Goal: Task Accomplishment & Management: Manage account settings

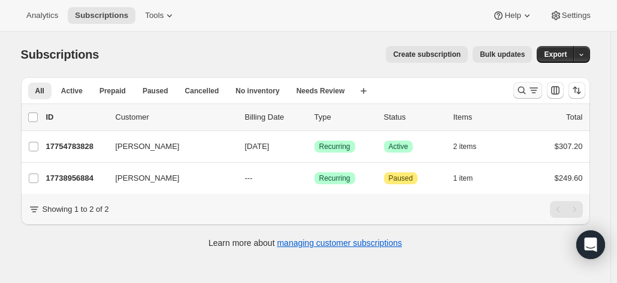
click at [523, 87] on icon "Search and filter results" at bounding box center [522, 91] width 8 height 8
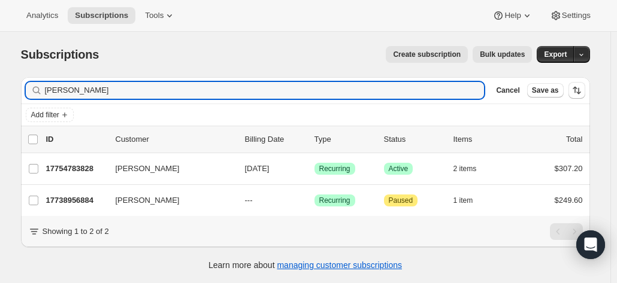
drag, startPoint x: 109, startPoint y: 98, endPoint x: 4, endPoint y: 64, distance: 110.5
click at [5, 74] on div "Subscriptions. This page is ready Subscriptions Create subscription Bulk update…" at bounding box center [305, 173] width 611 height 283
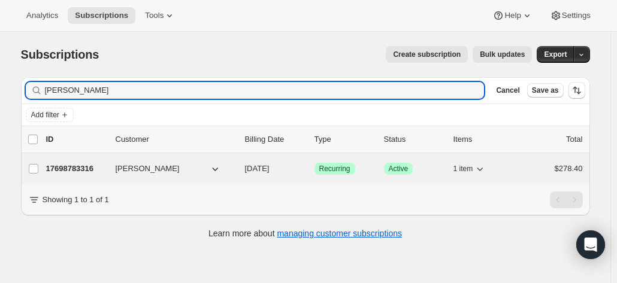
type input "[PERSON_NAME]"
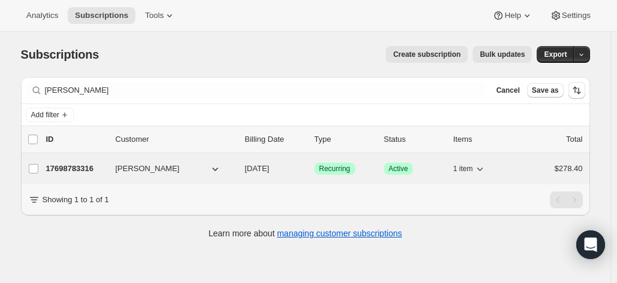
click at [82, 168] on p "17698783316" at bounding box center [76, 169] width 60 height 12
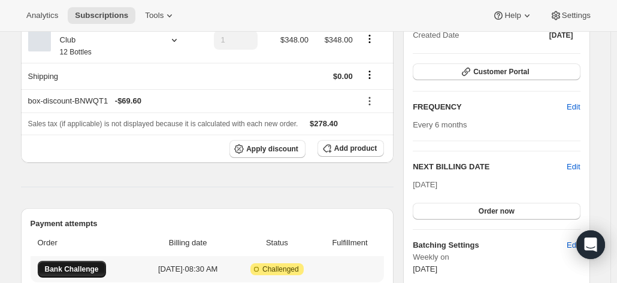
scroll to position [240, 0]
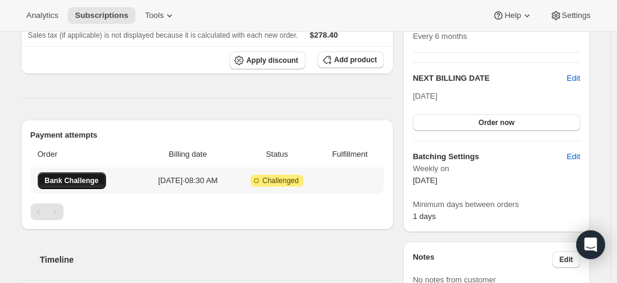
click at [89, 176] on span "Bank Challenge" at bounding box center [72, 181] width 54 height 10
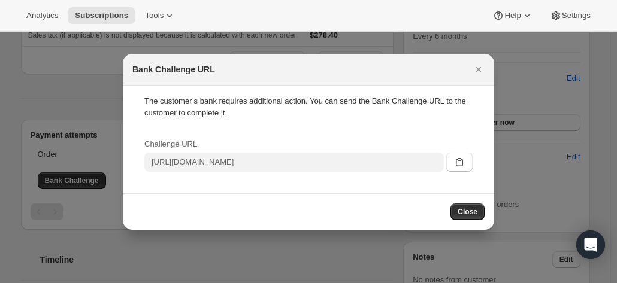
drag, startPoint x: 461, startPoint y: 163, endPoint x: 372, endPoint y: 131, distance: 95.5
click at [344, 138] on div "Challenge URL [URL][DOMAIN_NAME]" at bounding box center [308, 155] width 328 height 34
click at [479, 71] on icon "Close" at bounding box center [479, 70] width 12 height 12
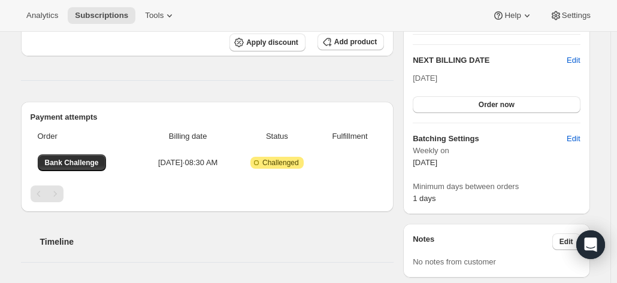
scroll to position [240, 0]
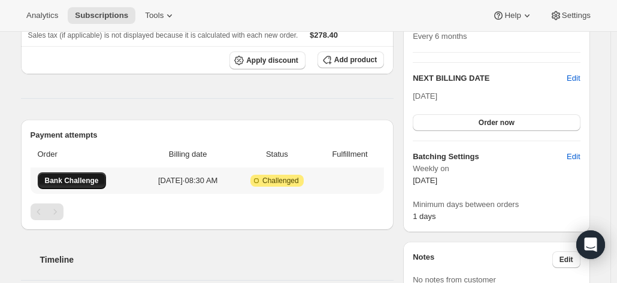
click at [78, 173] on button "Bank Challenge" at bounding box center [72, 181] width 68 height 17
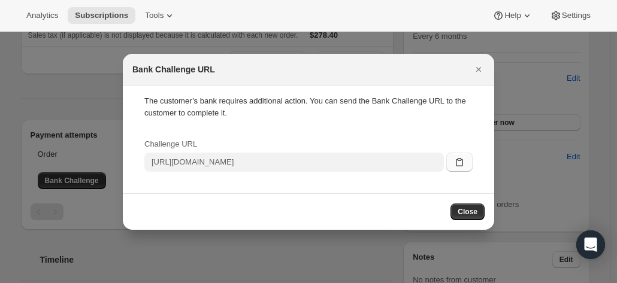
click at [464, 164] on icon ":rbo:" at bounding box center [460, 162] width 12 height 12
drag, startPoint x: 463, startPoint y: 213, endPoint x: 448, endPoint y: 114, distance: 100.0
click at [421, 153] on div "Bank Challenge URL The customer’s bank requires additional action. You can send…" at bounding box center [309, 142] width 372 height 176
click at [476, 69] on icon "Close" at bounding box center [479, 70] width 12 height 12
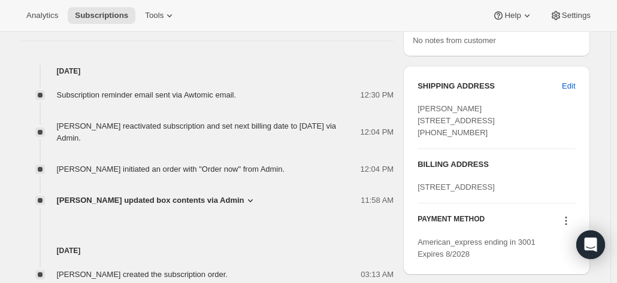
scroll to position [599, 0]
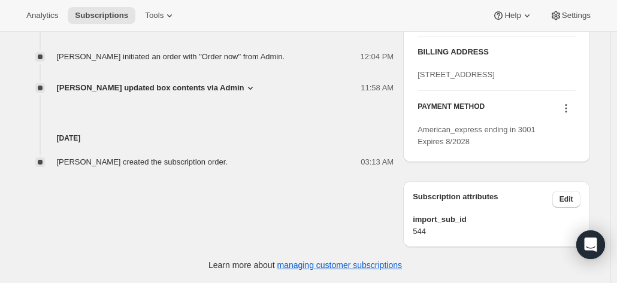
click at [565, 114] on icon at bounding box center [566, 108] width 12 height 12
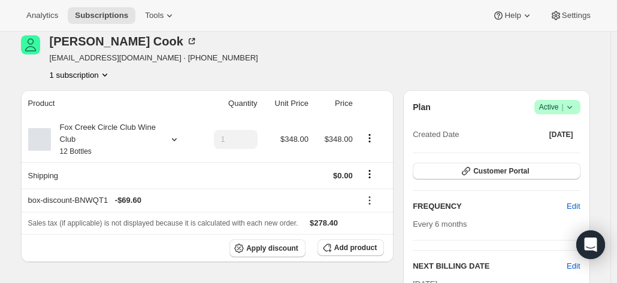
scroll to position [0, 0]
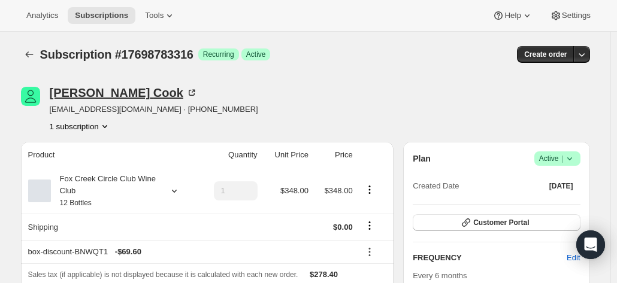
click at [104, 92] on div "[PERSON_NAME]" at bounding box center [124, 93] width 148 height 12
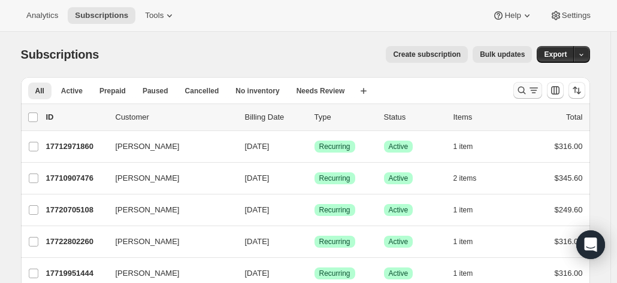
click at [525, 90] on icon "Search and filter results" at bounding box center [522, 90] width 12 height 12
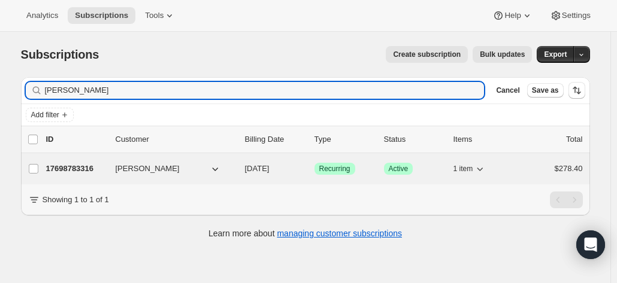
type input "[PERSON_NAME]"
click at [83, 167] on p "17698783316" at bounding box center [76, 169] width 60 height 12
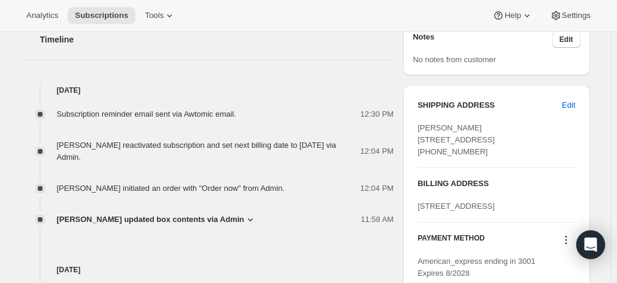
scroll to position [479, 0]
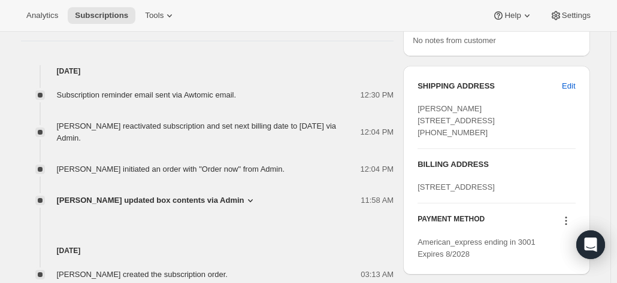
drag, startPoint x: 483, startPoint y: 160, endPoint x: 419, endPoint y: 112, distance: 79.6
click at [419, 112] on div "SHIPPING ADDRESS Edit Bruce Cook PO Box 169 CAMBERWELL VIC, 3124 Australia +614…" at bounding box center [496, 170] width 186 height 209
copy span "[PERSON_NAME] [STREET_ADDRESS] [PHONE_NUMBER]"
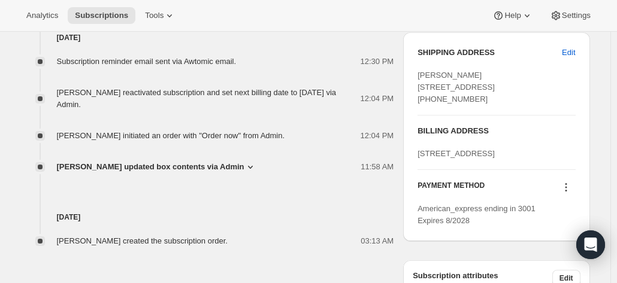
scroll to position [539, 0]
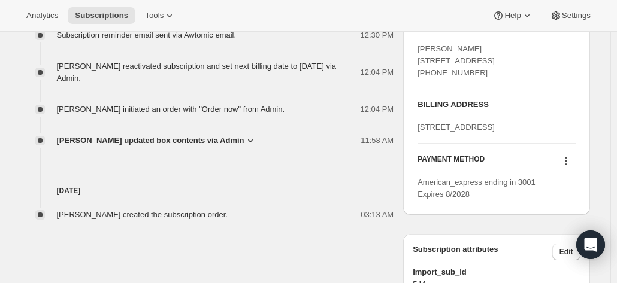
click at [572, 167] on icon at bounding box center [566, 161] width 12 height 12
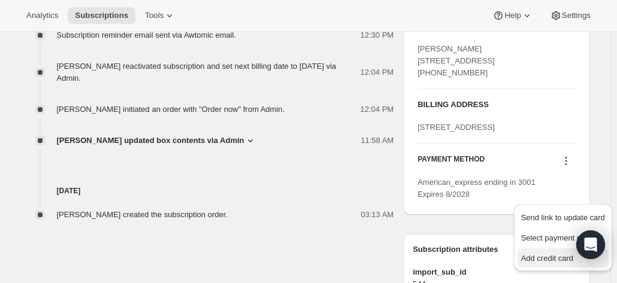
click at [540, 258] on span "Add credit card" at bounding box center [547, 258] width 52 height 9
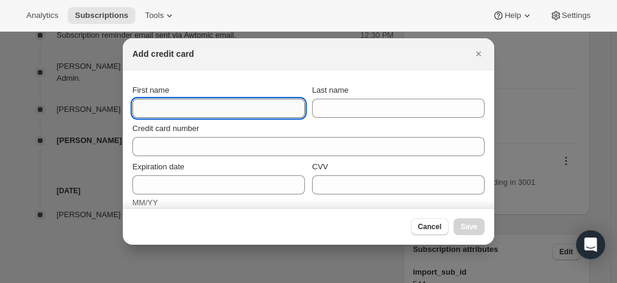
click at [155, 102] on input "First name" at bounding box center [218, 108] width 173 height 19
paste input "Bruce Cook PO Box 169 CAMBERWELL VIC, 3124 Australia +61418991935"
drag, startPoint x: 298, startPoint y: 111, endPoint x: 166, endPoint y: 108, distance: 132.5
click at [166, 108] on input "Bruce Cook PO Box 169 CAMBERWELL VIC, 3124 Australia +61418991935" at bounding box center [218, 108] width 173 height 19
type input "[PERSON_NAME]"
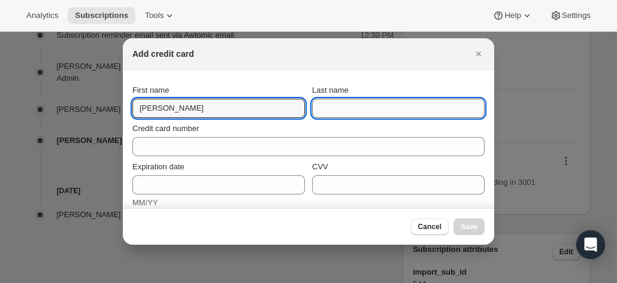
click at [359, 104] on input "Last name" at bounding box center [398, 108] width 173 height 19
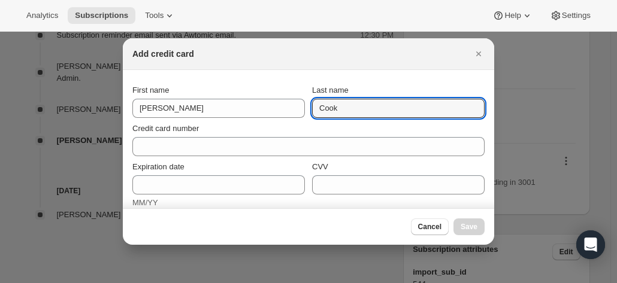
type input "Cook"
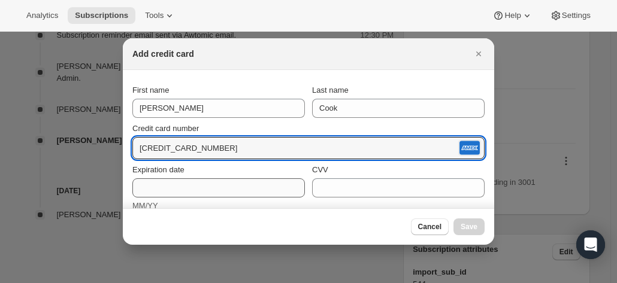
type input "3760 625725 64009"
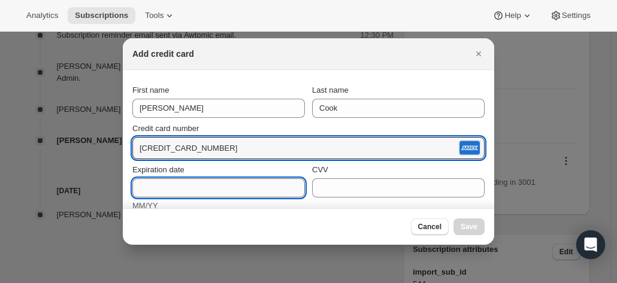
click at [175, 190] on input "Expiration date" at bounding box center [218, 188] width 173 height 19
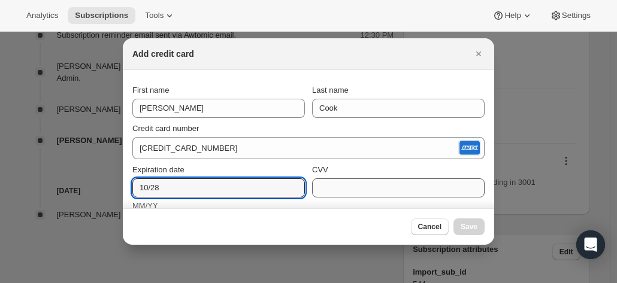
type input "10/28"
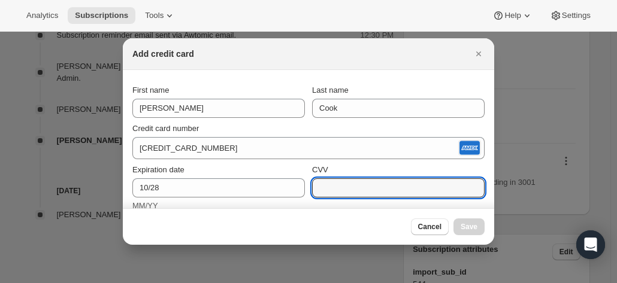
drag, startPoint x: 345, startPoint y: 188, endPoint x: 340, endPoint y: 167, distance: 21.1
click at [343, 185] on input "CVV" at bounding box center [398, 188] width 173 height 19
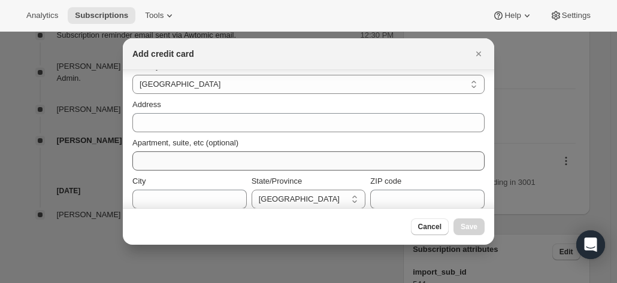
scroll to position [180, 0]
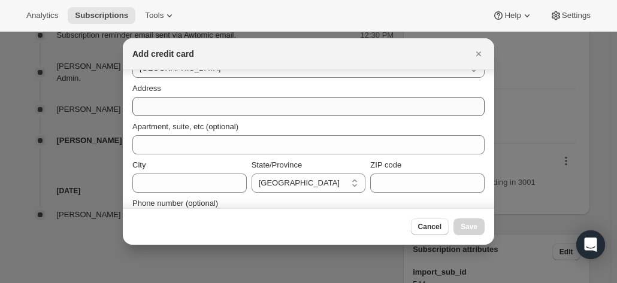
type input "6003"
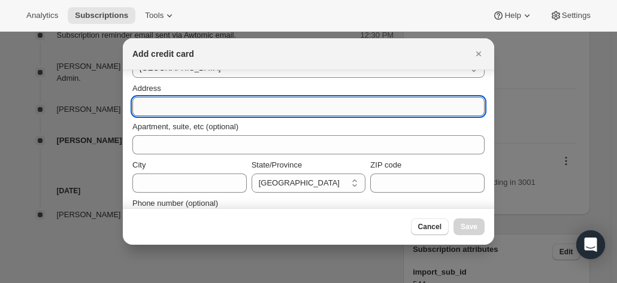
click at [187, 111] on input "Address" at bounding box center [308, 106] width 352 height 19
paste input "Bruce Cook PO Box 169 CAMBERWELL VIC, 3124 Australia +61418991935"
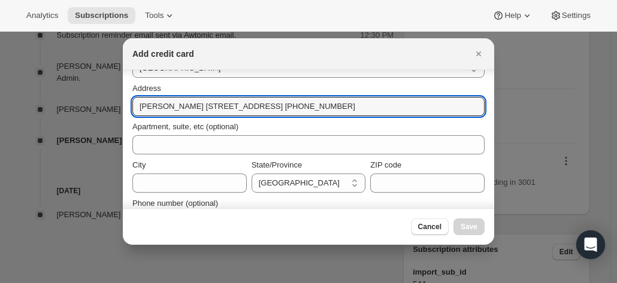
drag, startPoint x: 180, startPoint y: 105, endPoint x: 80, endPoint y: 106, distance: 100.1
drag, startPoint x: 178, startPoint y: 106, endPoint x: 401, endPoint y: 116, distance: 223.1
click at [401, 116] on div "Country Australia Austria Belgium Canada Czech Republic Denmark Finland France …" at bounding box center [308, 134] width 352 height 194
type input "PO Box 169"
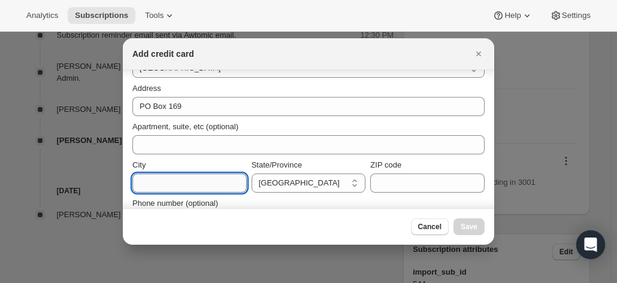
click at [153, 185] on input "City" at bounding box center [189, 183] width 114 height 19
paste input "CAMBERWELL VIC, 3124 Australia +61418991935"
drag, startPoint x: 239, startPoint y: 183, endPoint x: 190, endPoint y: 180, distance: 49.2
click at [190, 180] on input "CAMBERWELL VIC, 3124 Australia +61418991935" at bounding box center [189, 183] width 114 height 19
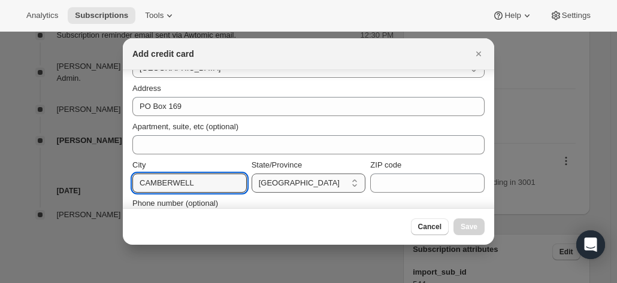
type input "CAMBERWELL"
click at [294, 179] on select "Australian Capital Territory New South Wales Northern Territory Queensland Sout…" at bounding box center [309, 183] width 114 height 19
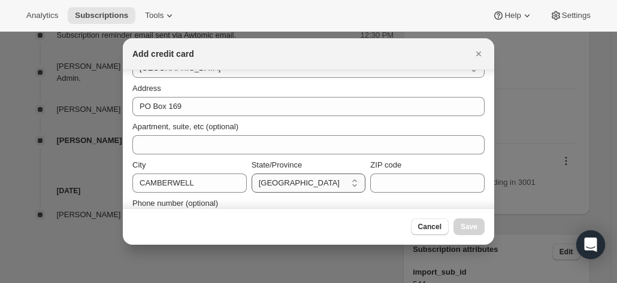
select select "VIC"
click at [252, 174] on select "Australian Capital Territory New South Wales Northern Territory Queensland Sout…" at bounding box center [309, 183] width 114 height 19
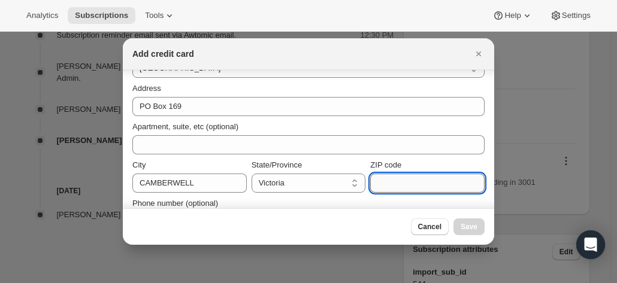
click at [411, 180] on input "ZIP code" at bounding box center [427, 183] width 114 height 19
paste input "CAMBERWELL VIC, 3124 Australia +61418991935"
drag, startPoint x: 447, startPoint y: 178, endPoint x: 424, endPoint y: 186, distance: 24.1
click at [424, 186] on input "CAMBERWELL VIC, 3124 Australia +61418991935" at bounding box center [427, 183] width 114 height 19
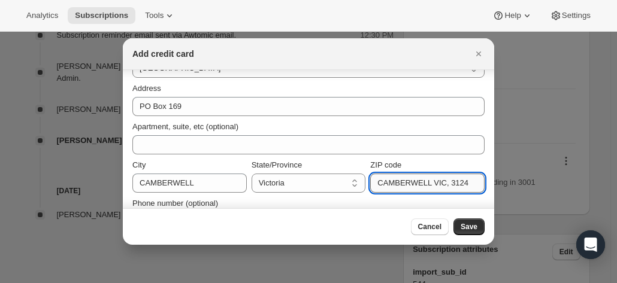
scroll to position [0, 0]
drag, startPoint x: 441, startPoint y: 181, endPoint x: 354, endPoint y: 179, distance: 87.5
click at [354, 179] on div "City CAMBERWELL State/Province Australian Capital Territory New South Wales Nor…" at bounding box center [308, 176] width 352 height 34
click at [373, 185] on input "3124" at bounding box center [427, 183] width 114 height 19
click at [376, 183] on input "3124" at bounding box center [427, 183] width 114 height 19
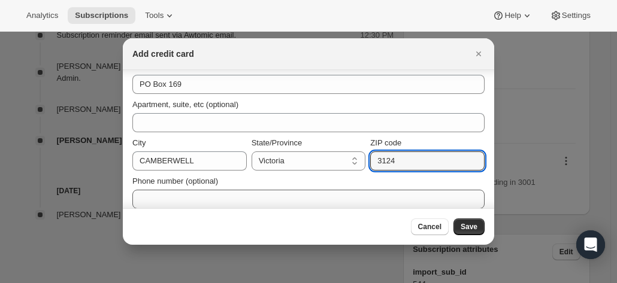
scroll to position [211, 0]
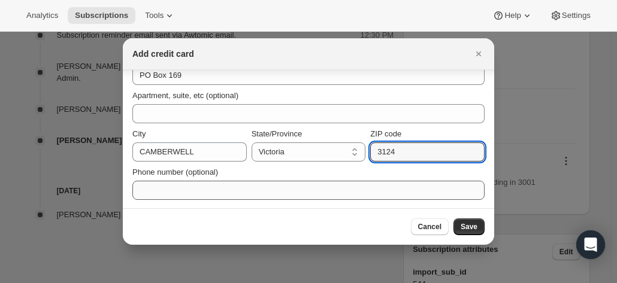
type input "3124"
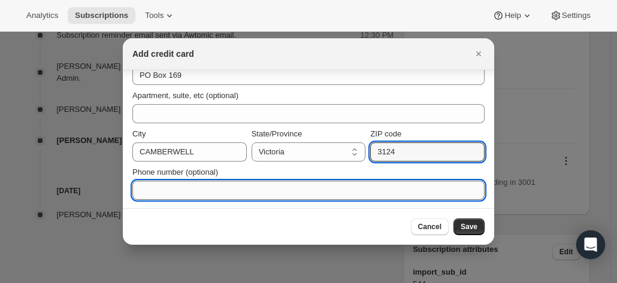
click at [204, 184] on input "Phone number (optional)" at bounding box center [308, 190] width 352 height 19
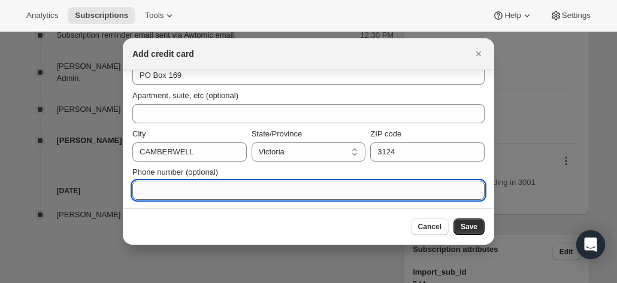
paste input "CAMBERWELL VIC, 3124 Australia +61418991935"
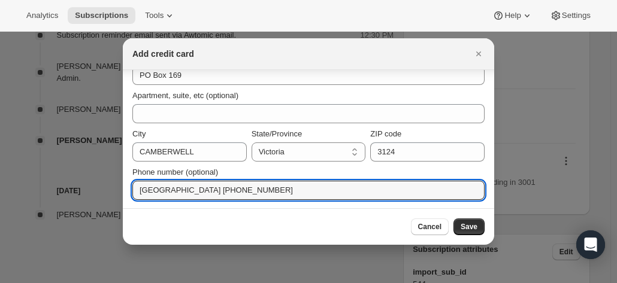
drag, startPoint x: 259, startPoint y: 188, endPoint x: 122, endPoint y: 184, distance: 137.3
type input "+61418991935"
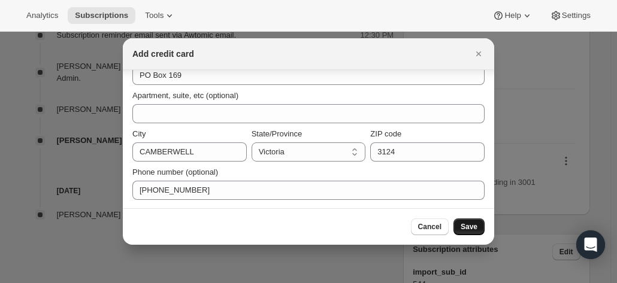
click at [475, 225] on span "Save" at bounding box center [469, 227] width 17 height 10
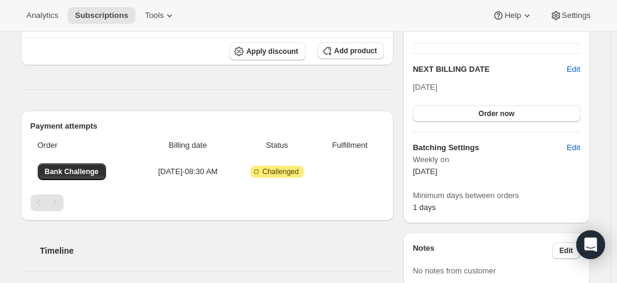
scroll to position [316, 0]
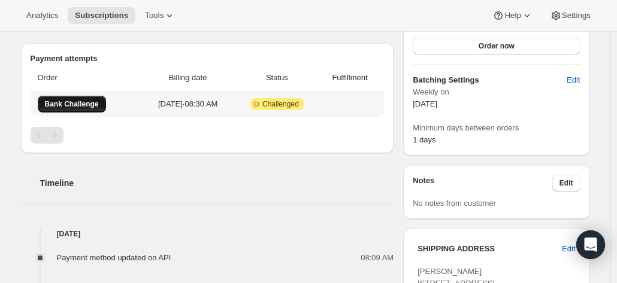
click at [80, 104] on span "Bank Challenge" at bounding box center [72, 104] width 54 height 10
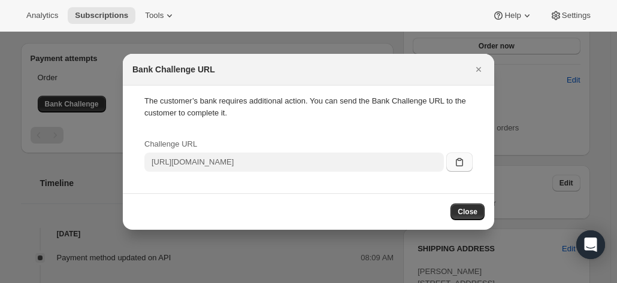
click at [464, 162] on icon ":rfh:" at bounding box center [460, 162] width 12 height 12
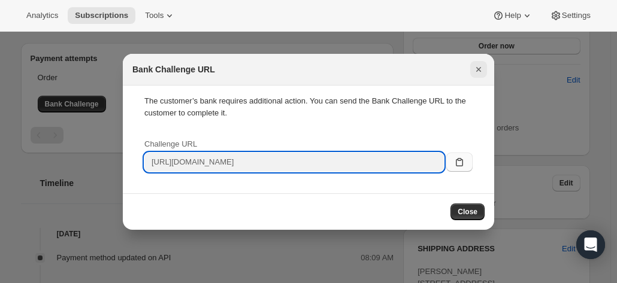
click at [482, 68] on icon "Close" at bounding box center [479, 70] width 12 height 12
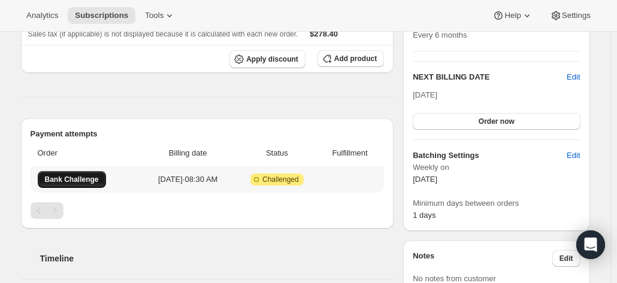
scroll to position [256, 0]
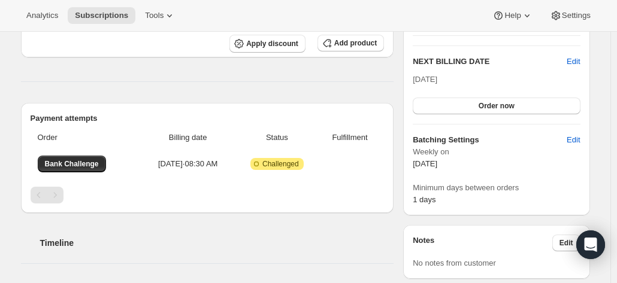
click at [61, 139] on th "Order" at bounding box center [86, 138] width 111 height 26
drag, startPoint x: 49, startPoint y: 136, endPoint x: 234, endPoint y: 146, distance: 186.1
click at [232, 146] on tr "Order Billing date Status Fulfillment" at bounding box center [208, 138] width 354 height 26
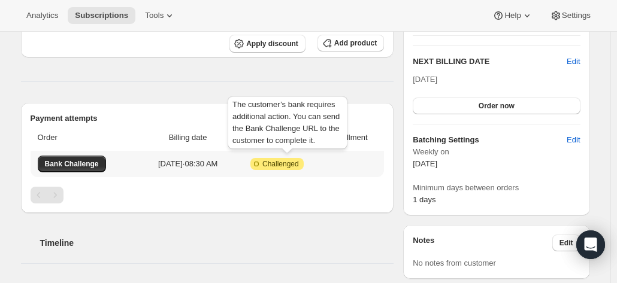
click at [277, 164] on span "Challenged" at bounding box center [280, 164] width 37 height 10
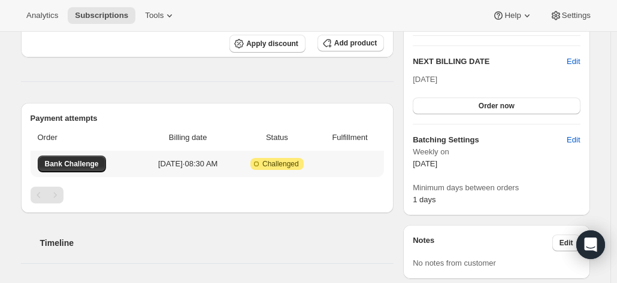
click at [297, 165] on span "Challenged" at bounding box center [280, 164] width 37 height 10
click at [352, 137] on span "Fulfillment" at bounding box center [350, 138] width 54 height 12
click at [73, 167] on span "Bank Challenge" at bounding box center [72, 164] width 54 height 10
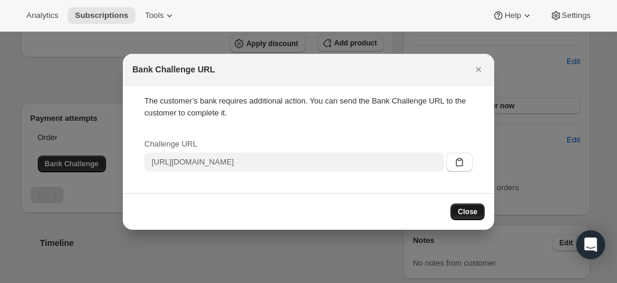
drag, startPoint x: 451, startPoint y: 165, endPoint x: 467, endPoint y: 209, distance: 47.2
click at [467, 209] on div "Bank Challenge URL The customer’s bank requires additional action. You can send…" at bounding box center [309, 142] width 372 height 176
drag, startPoint x: 467, startPoint y: 209, endPoint x: 379, endPoint y: 192, distance: 90.3
click at [467, 210] on span "Close" at bounding box center [468, 212] width 20 height 10
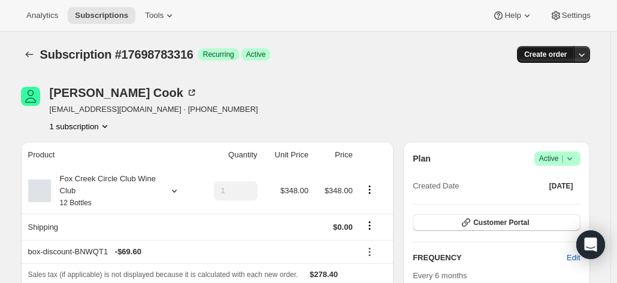
click at [542, 57] on span "Create order" at bounding box center [545, 55] width 43 height 10
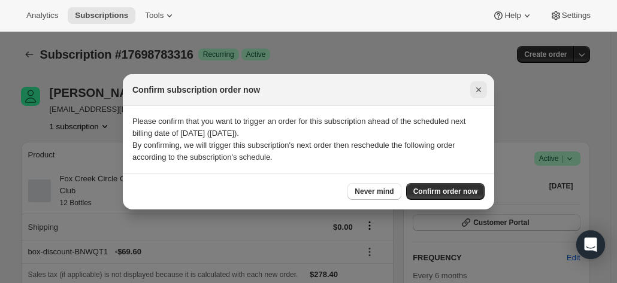
click at [479, 84] on icon "Close" at bounding box center [479, 90] width 12 height 12
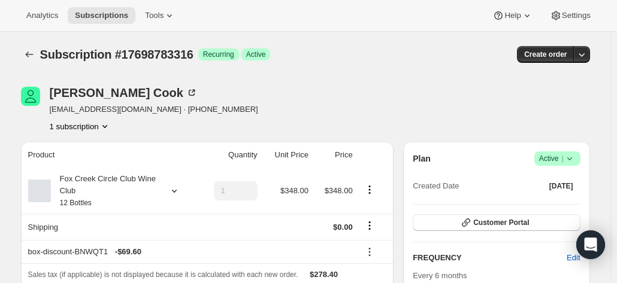
click at [86, 125] on button "1 subscription" at bounding box center [80, 126] width 61 height 12
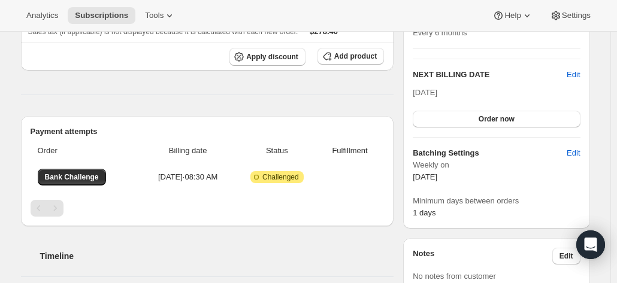
scroll to position [300, 0]
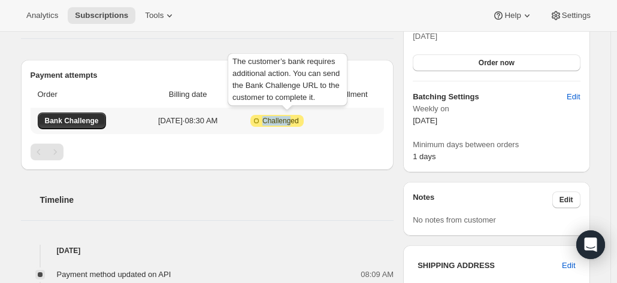
drag, startPoint x: 300, startPoint y: 120, endPoint x: 271, endPoint y: 117, distance: 28.9
click at [271, 117] on span "Attention Incomplete Challenged" at bounding box center [276, 121] width 53 height 12
click at [298, 115] on span "Attention Incomplete Challenged" at bounding box center [276, 121] width 53 height 12
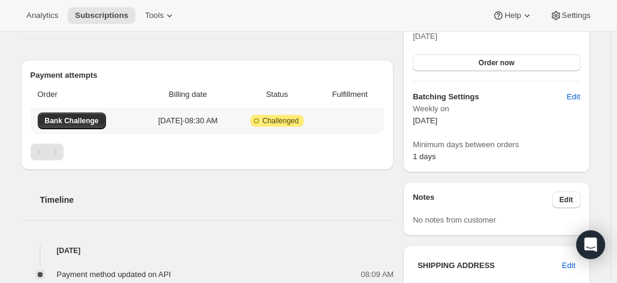
click at [355, 118] on td at bounding box center [351, 121] width 65 height 26
click at [372, 120] on td at bounding box center [351, 121] width 65 height 26
click at [99, 116] on button "Bank Challenge" at bounding box center [72, 121] width 68 height 17
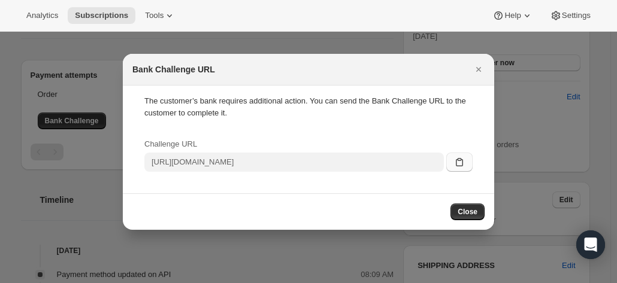
click at [454, 164] on icon ":rfh:" at bounding box center [460, 162] width 12 height 12
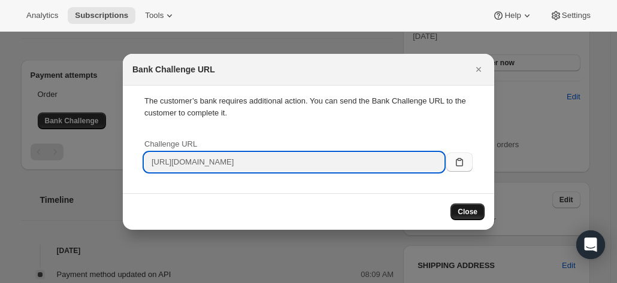
click at [467, 212] on span "Close" at bounding box center [468, 212] width 20 height 10
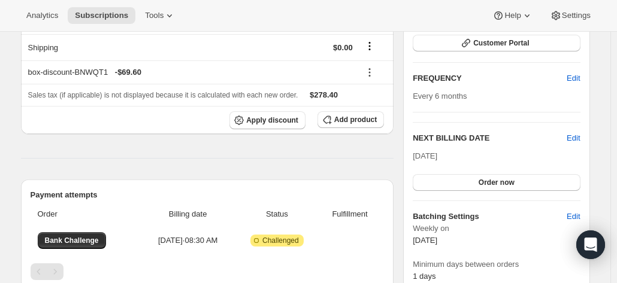
scroll to position [0, 0]
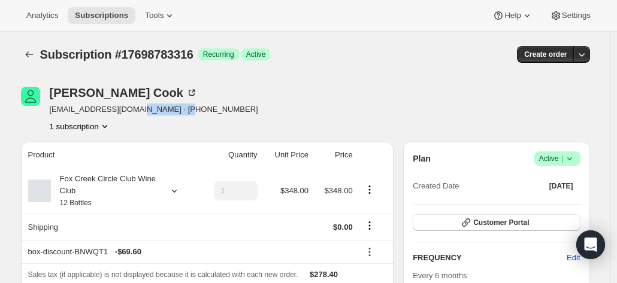
drag, startPoint x: 229, startPoint y: 117, endPoint x: 134, endPoint y: 108, distance: 95.1
click at [134, 108] on div "Bruce Cook bjcook@bigpond.com · +61418991935 1 subscription" at bounding box center [220, 110] width 399 height 46
copy span "+61418991935"
click at [581, 92] on div "Bruce Cook bjcook@bigpond.com · +61418991935 1 subscription" at bounding box center [305, 110] width 569 height 46
click at [84, 188] on div "Fox Creek Circle Club Wine Club 12 Bottles" at bounding box center [105, 191] width 108 height 36
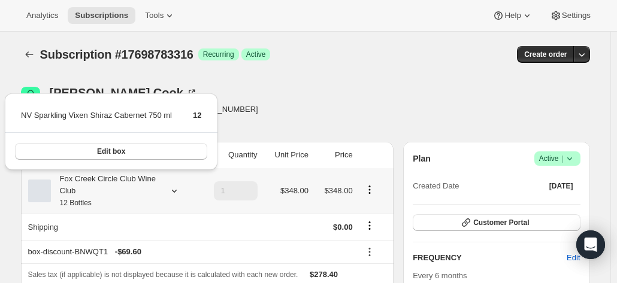
click at [84, 188] on div "Fox Creek Circle Club Wine Club 12 Bottles" at bounding box center [105, 191] width 108 height 36
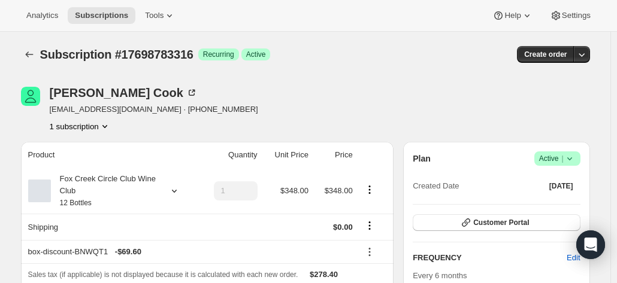
click at [425, 101] on div at bounding box center [426, 110] width 14 height 46
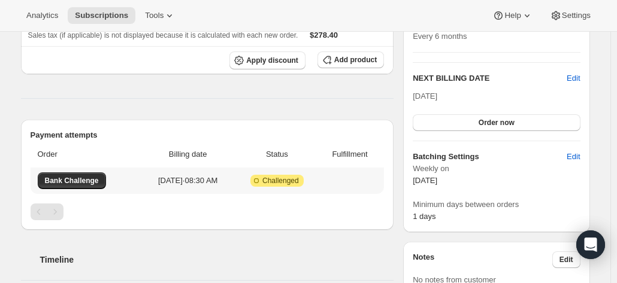
scroll to position [300, 0]
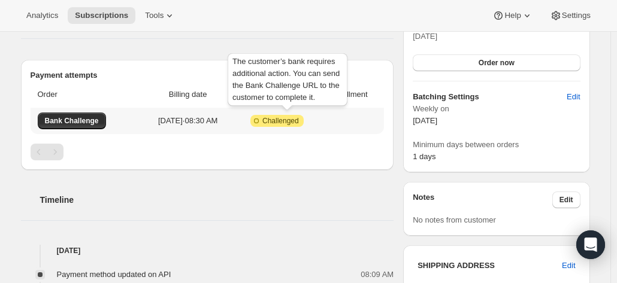
click at [289, 122] on span "Challenged" at bounding box center [280, 121] width 37 height 10
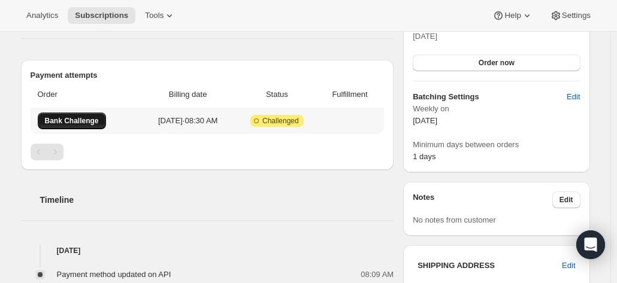
click at [76, 118] on span "Bank Challenge" at bounding box center [72, 121] width 54 height 10
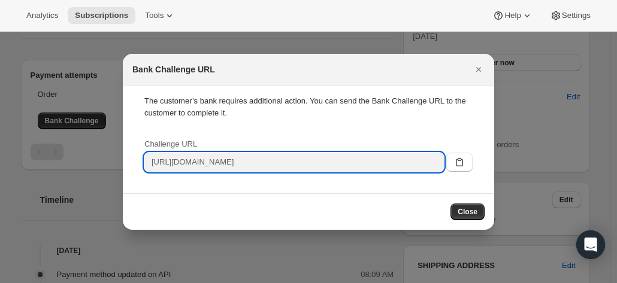
scroll to position [0, 47]
drag, startPoint x: 150, startPoint y: 163, endPoint x: 591, endPoint y: 183, distance: 441.5
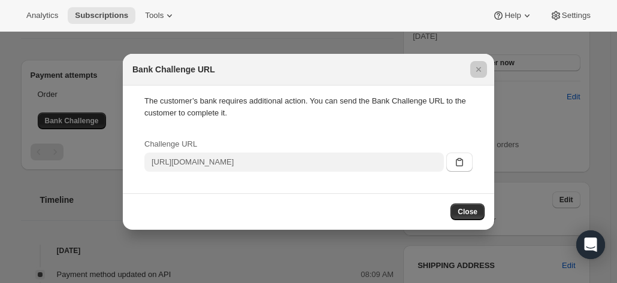
drag, startPoint x: 304, startPoint y: 258, endPoint x: 342, endPoint y: 282, distance: 45.0
click at [302, 255] on div at bounding box center [308, 141] width 617 height 283
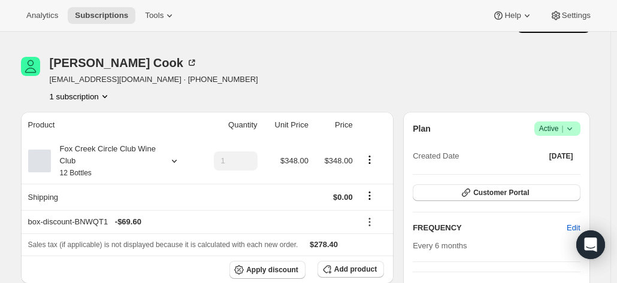
scroll to position [0, 0]
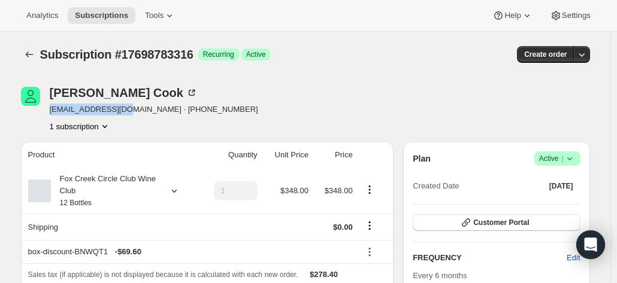
drag, startPoint x: 127, startPoint y: 111, endPoint x: 48, endPoint y: 108, distance: 79.1
click at [48, 108] on div "Bruce Cook bjcook@bigpond.com · +61418991935 1 subscription" at bounding box center [220, 110] width 399 height 46
